Goal: Information Seeking & Learning: Compare options

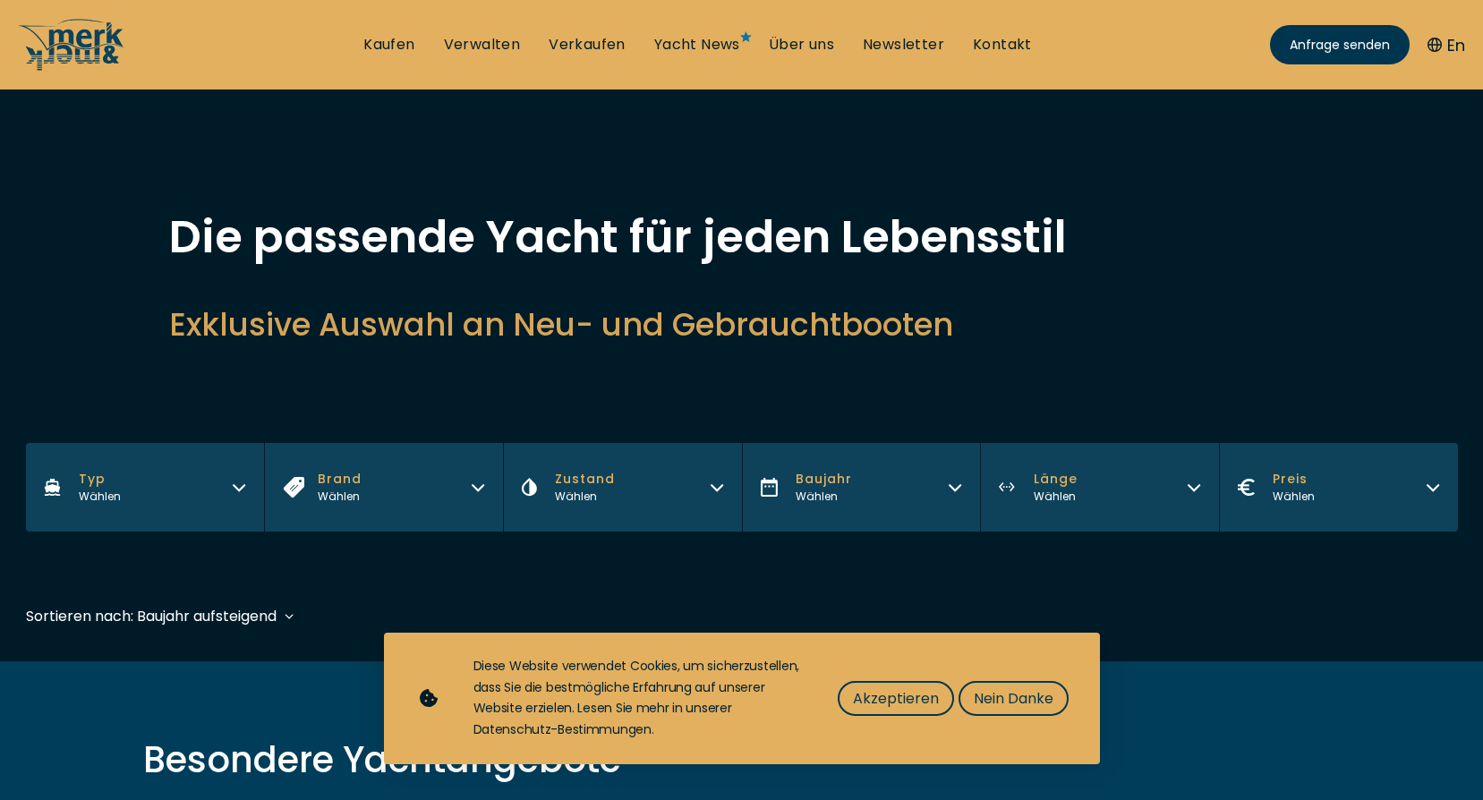
click at [188, 479] on button "Typ Wählen" at bounding box center [145, 487] width 239 height 89
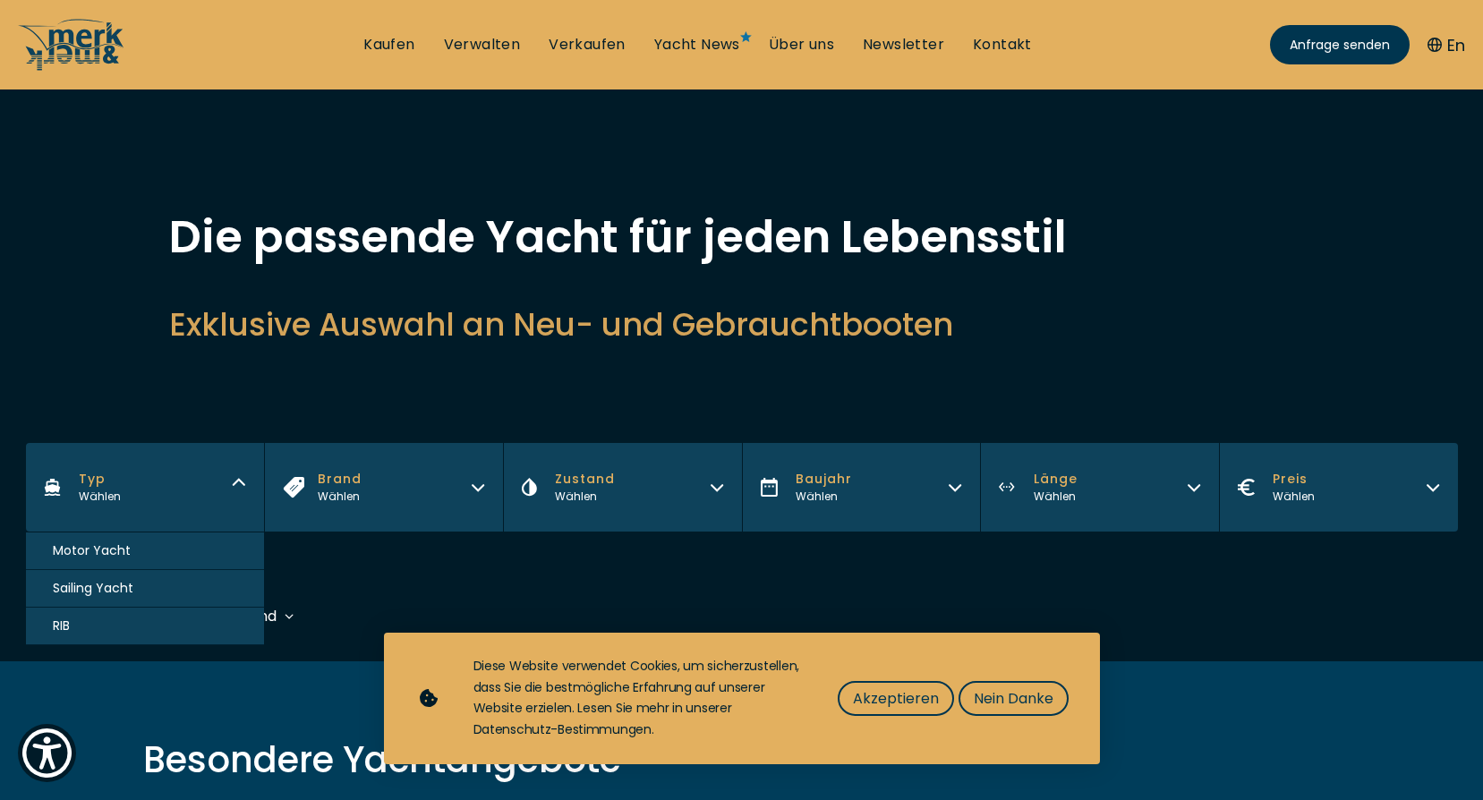
click at [118, 544] on span "Motor Yacht" at bounding box center [92, 550] width 78 height 19
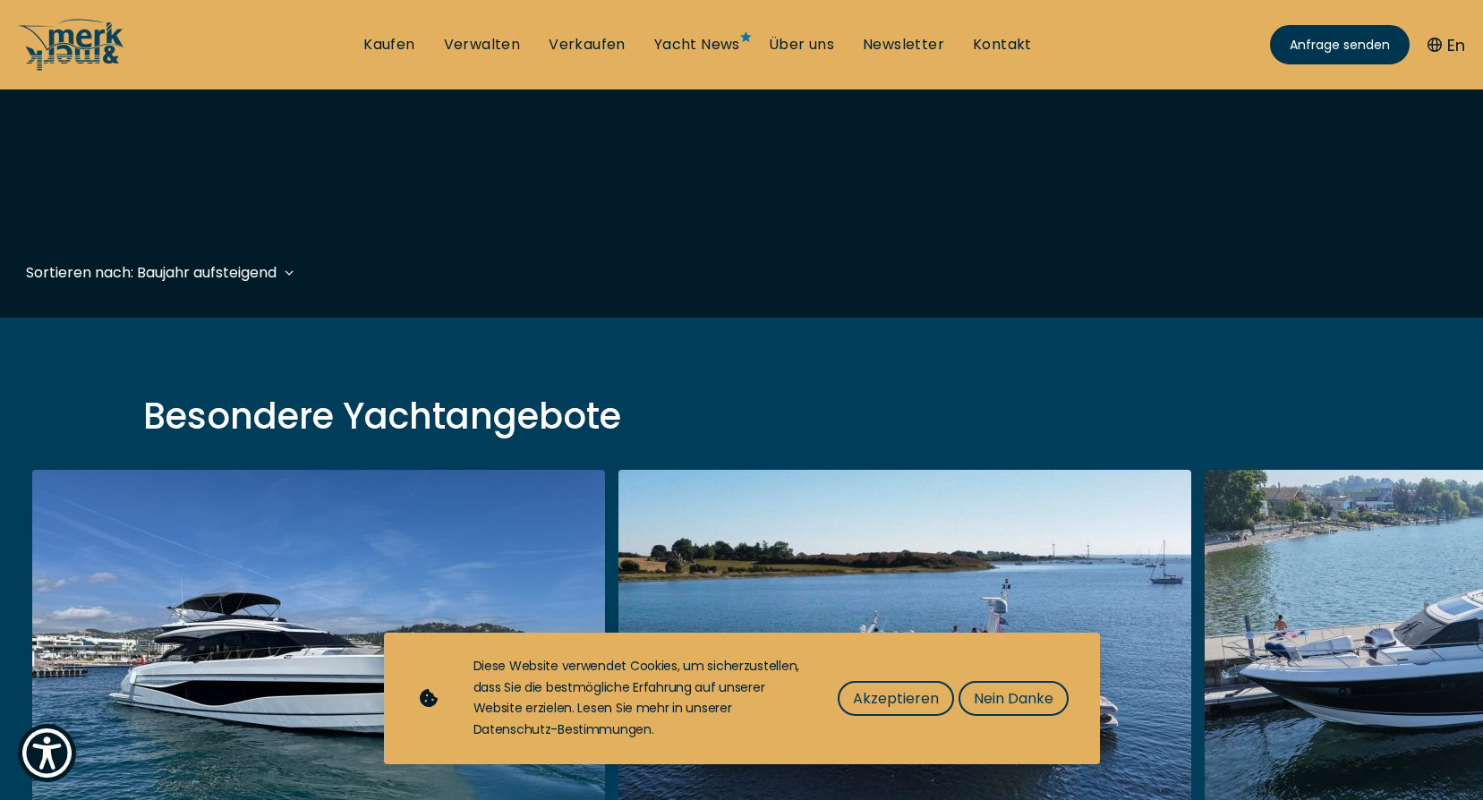
scroll to position [175, 0]
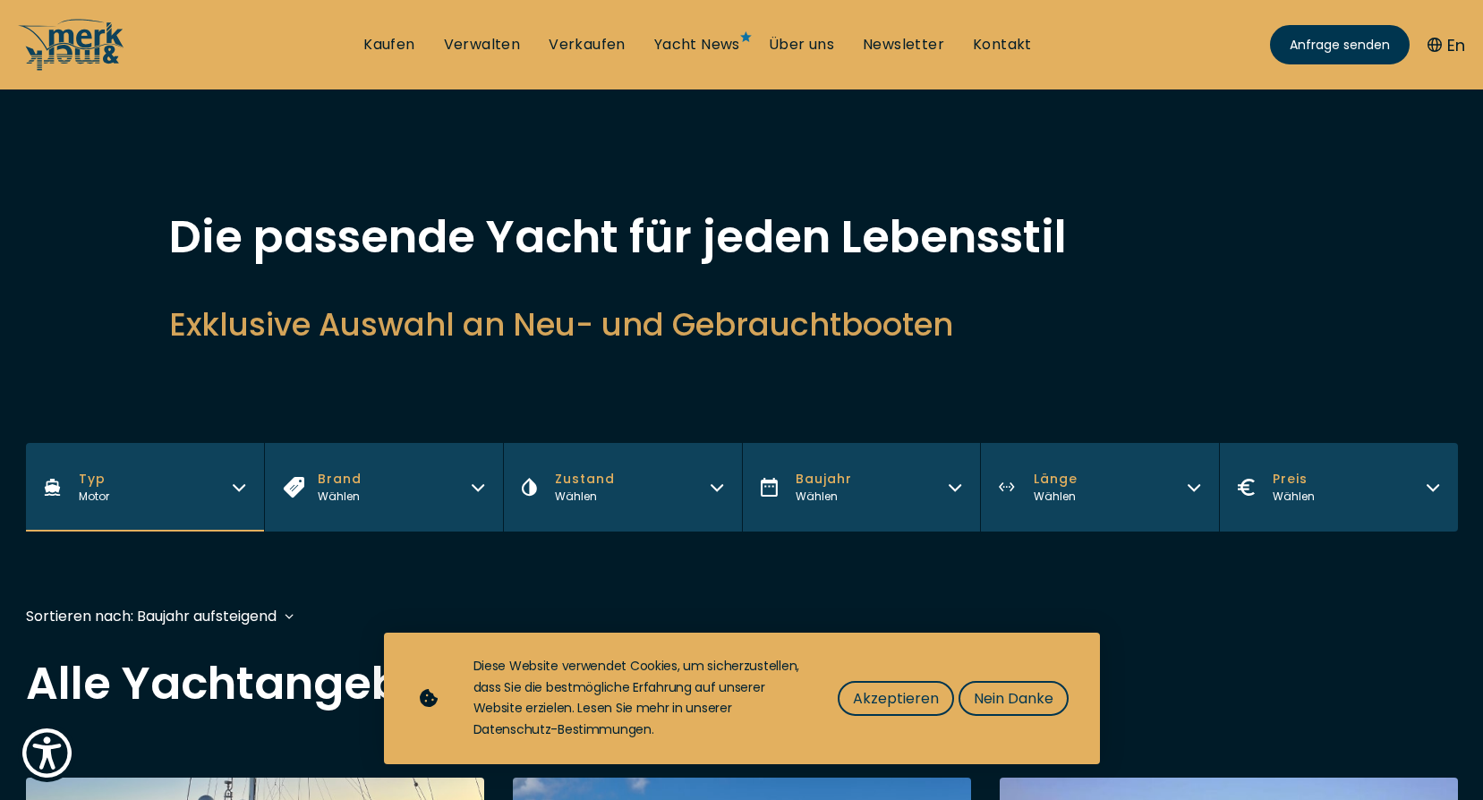
click at [1105, 475] on button "Länge Wählen" at bounding box center [1099, 487] width 239 height 89
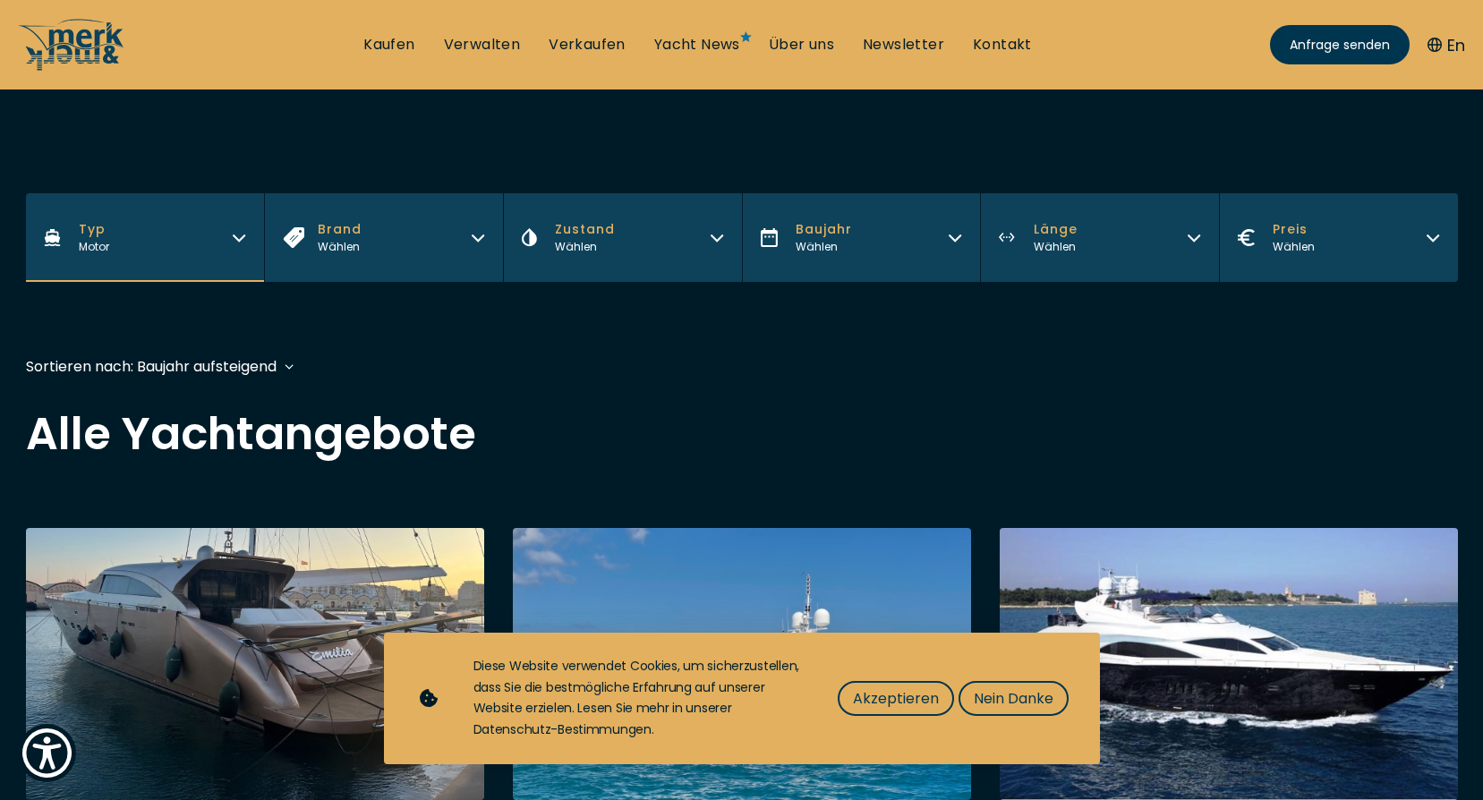
scroll to position [268, 0]
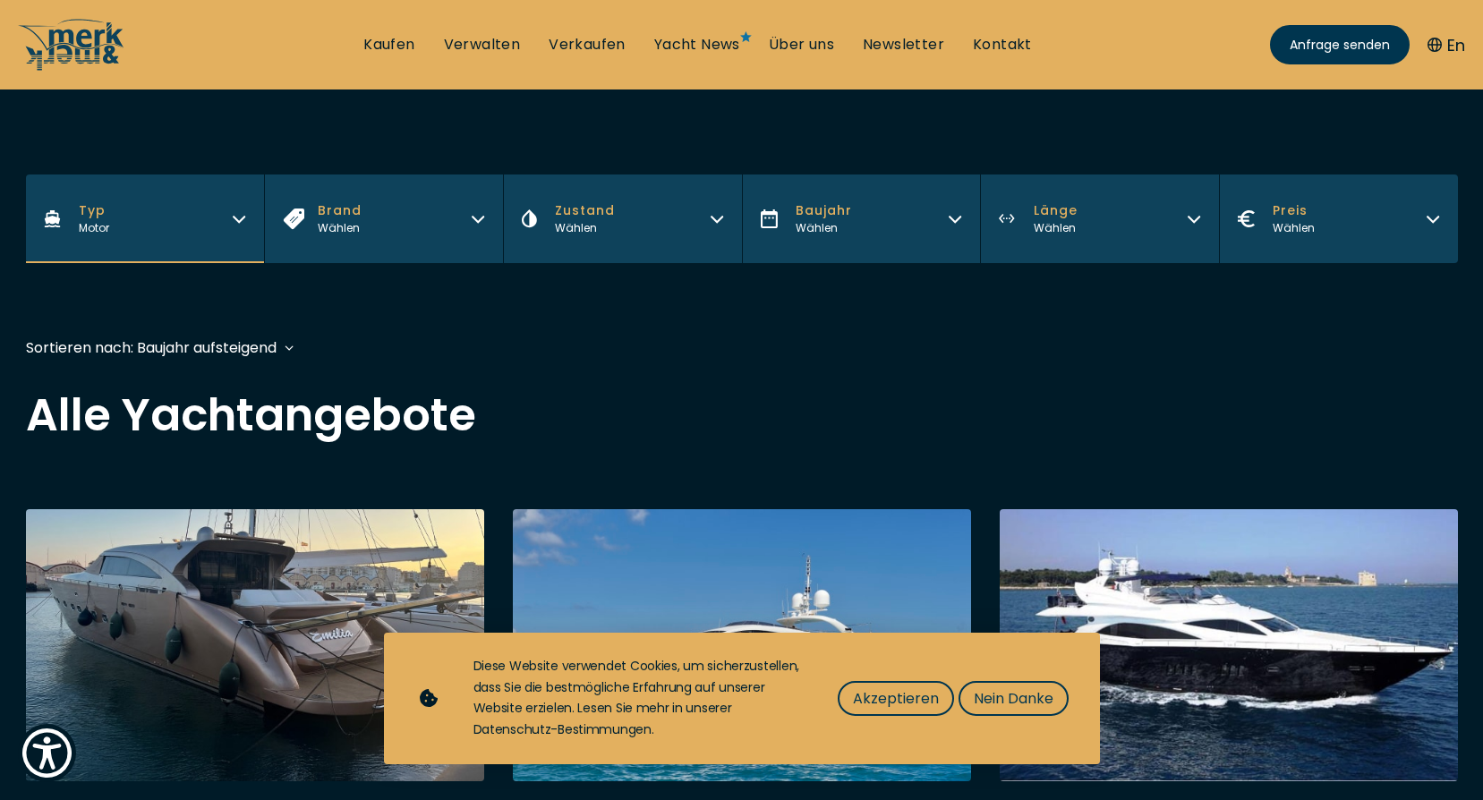
click at [1137, 177] on button "Länge Wählen" at bounding box center [1099, 219] width 239 height 89
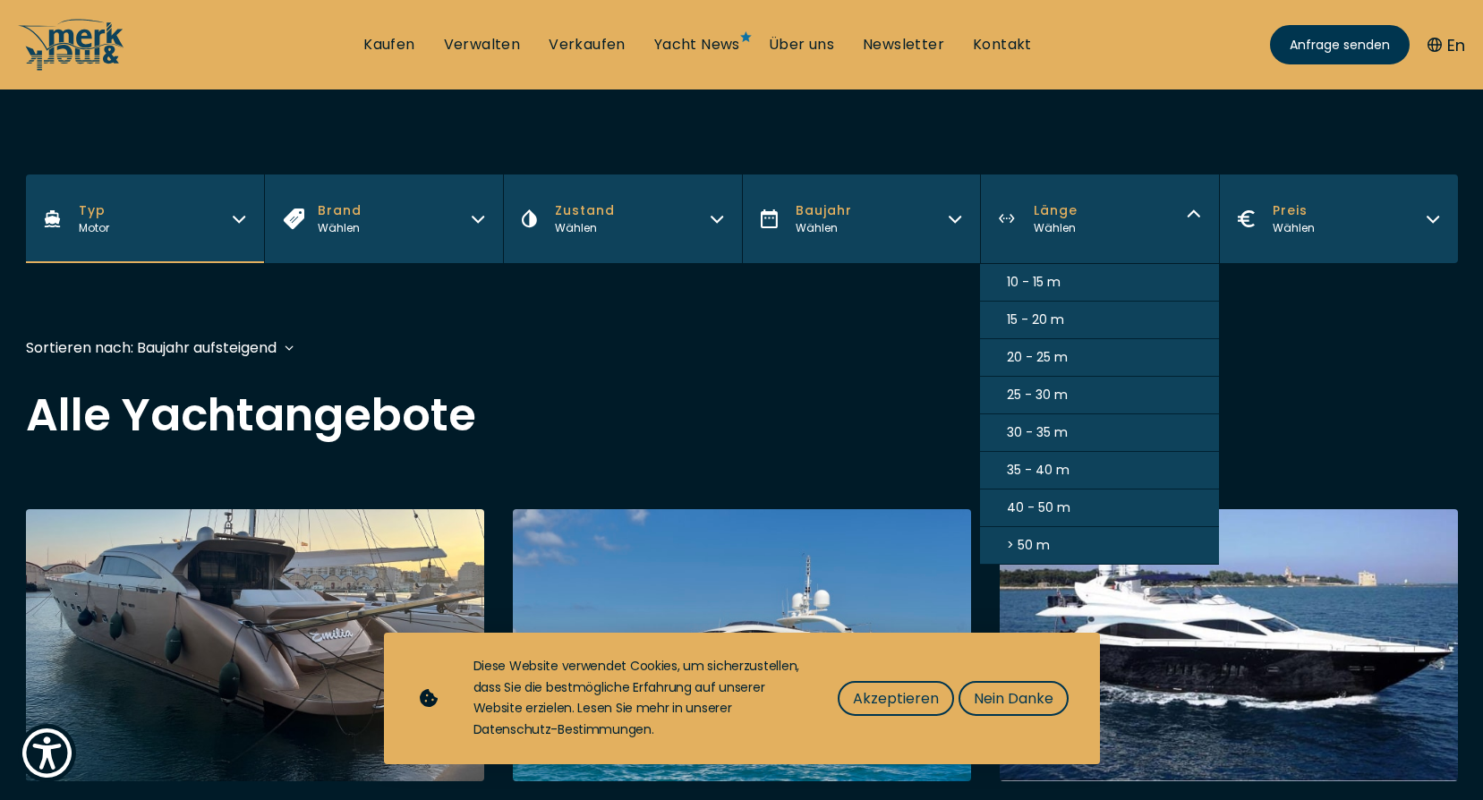
click at [1022, 542] on span "> 50 m" at bounding box center [1028, 545] width 43 height 19
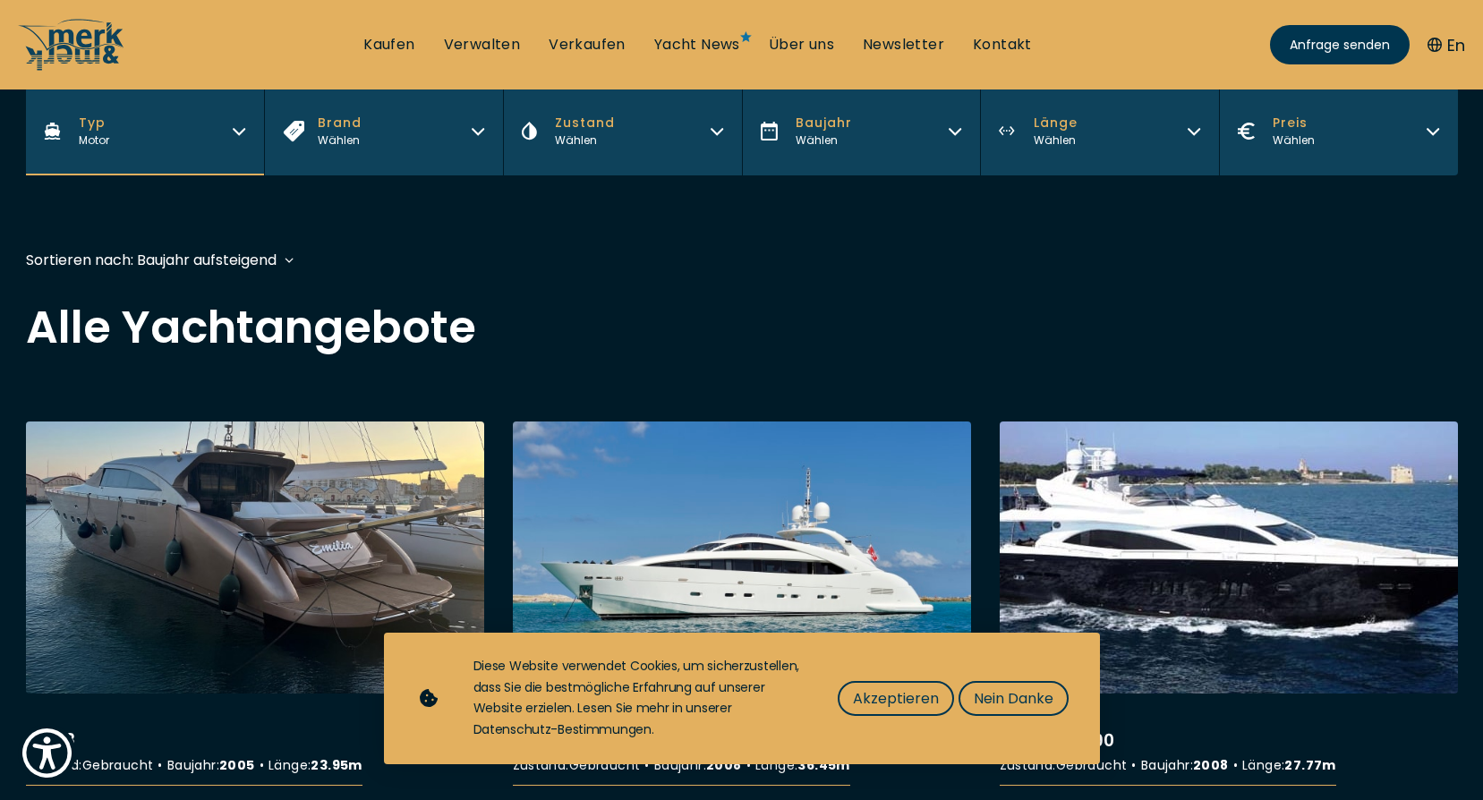
scroll to position [443, 0]
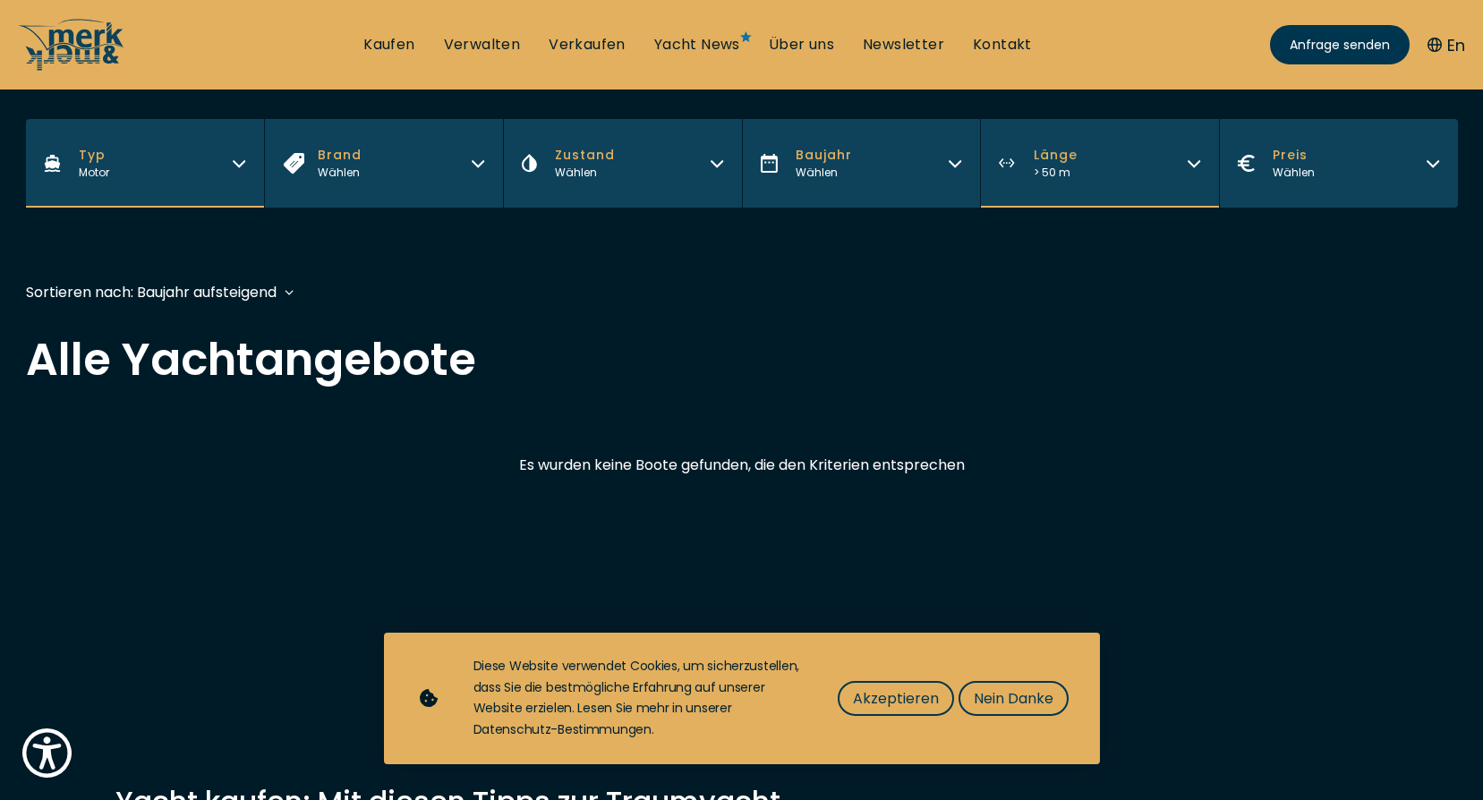
scroll to position [358, 0]
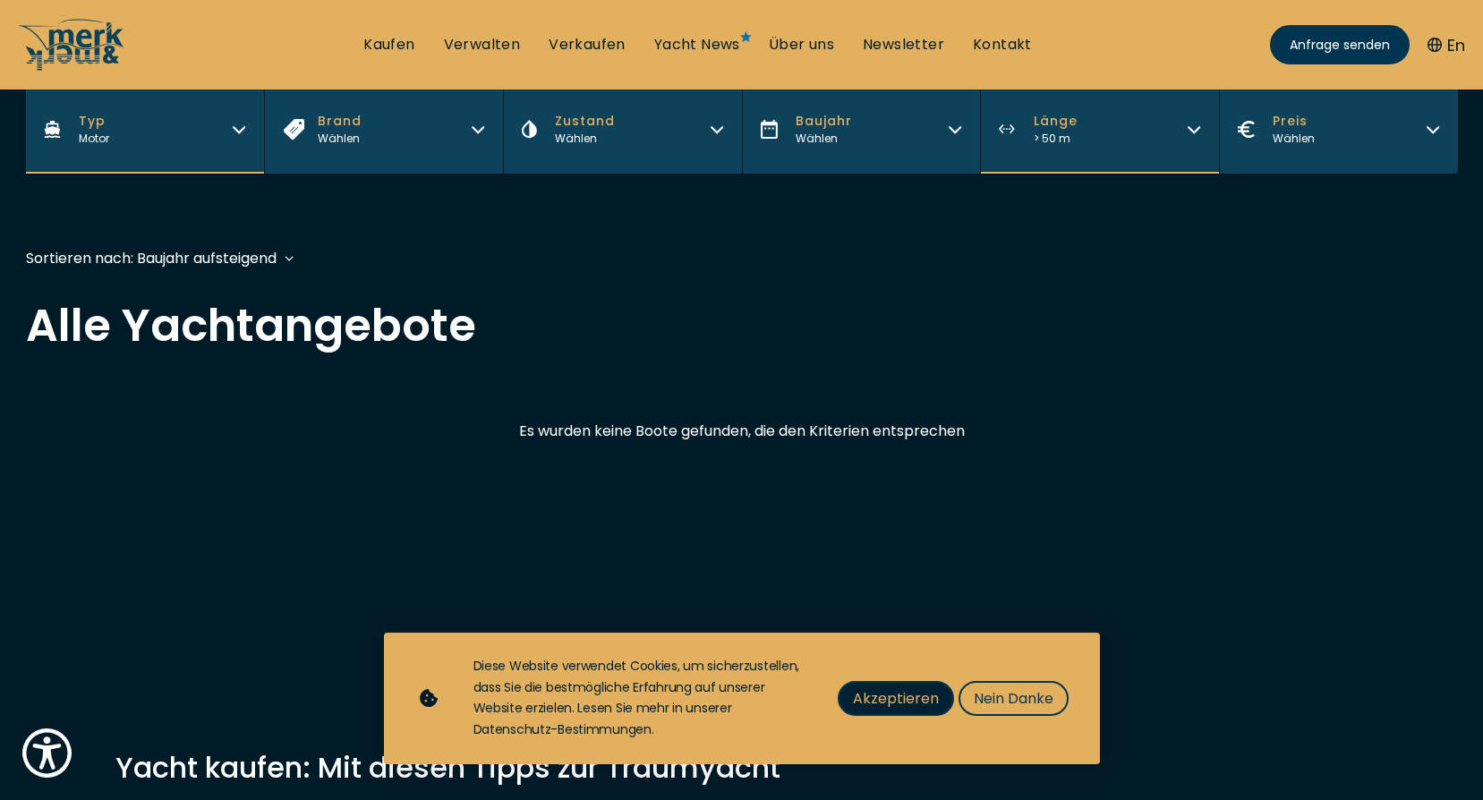
click at [887, 704] on span "Akzeptieren" at bounding box center [896, 698] width 86 height 22
